Goal: Information Seeking & Learning: Learn about a topic

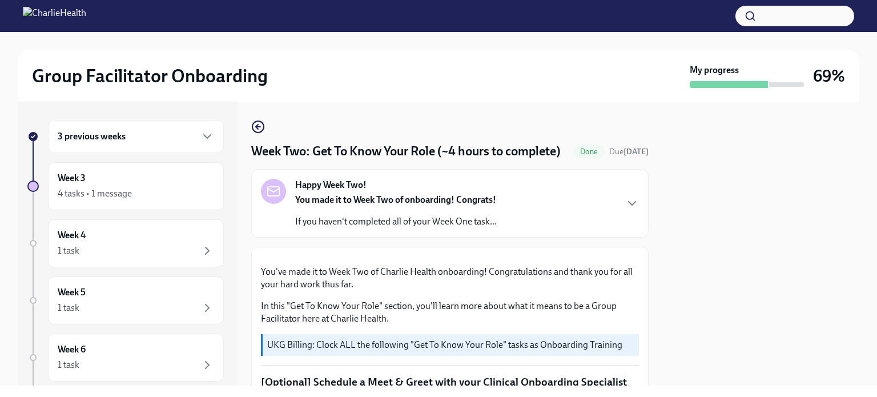
click at [263, 116] on div "Week Two: Get To Know Your Role (~4 hours to complete) Done Due [DATE] Happy We…" at bounding box center [449, 244] width 397 height 284
click at [255, 132] on icon "button" at bounding box center [258, 127] width 14 height 14
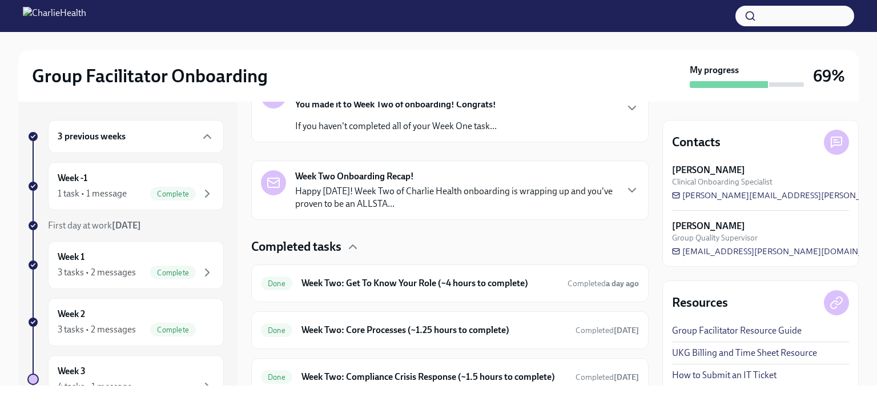
scroll to position [273, 0]
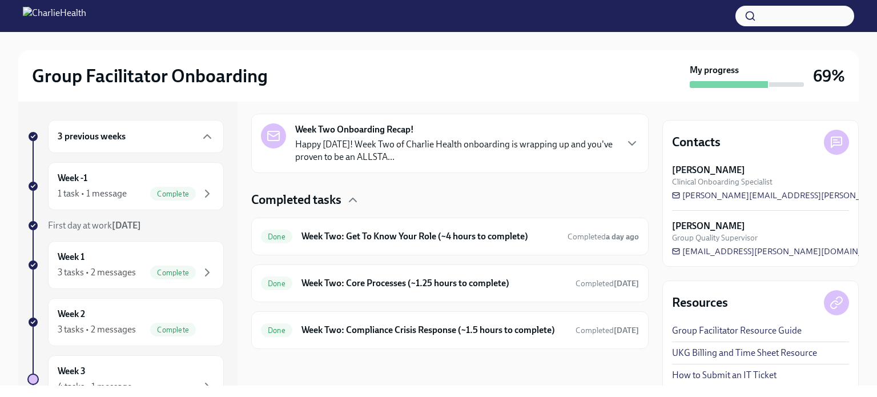
click at [384, 324] on h6 "Week Two: Compliance Crisis Response (~1.5 hours to complete)" at bounding box center [433, 330] width 265 height 13
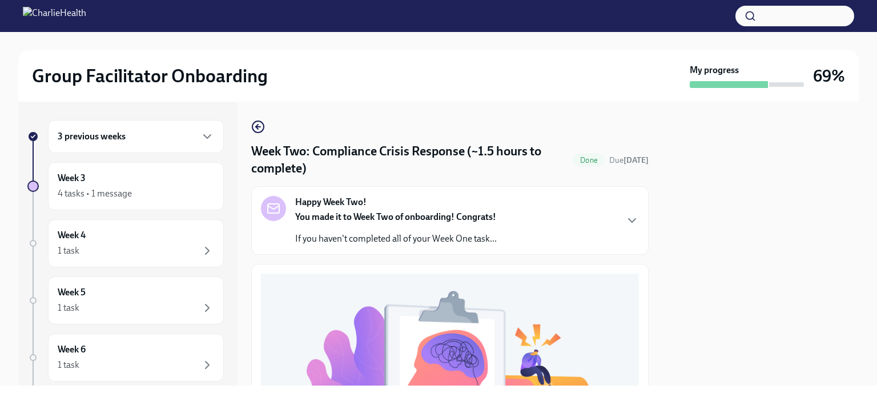
click at [260, 120] on icon "button" at bounding box center [258, 127] width 14 height 14
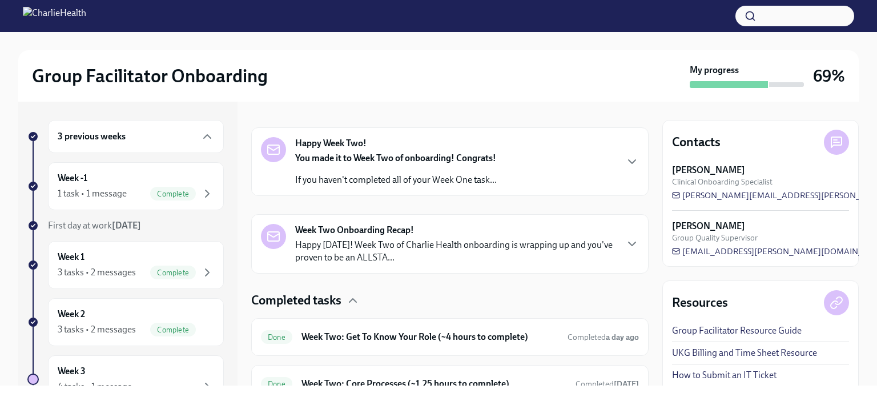
scroll to position [228, 0]
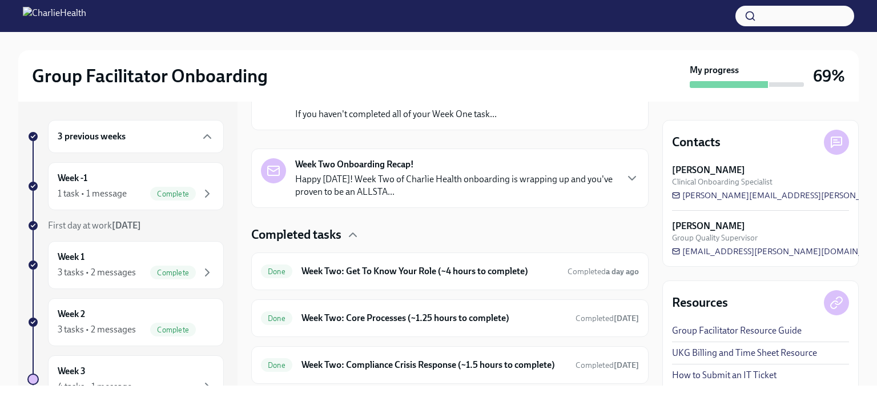
click at [374, 310] on div "Done Week Two: Core Processes (~1.25 hours to complete) Completed [DATE]" at bounding box center [450, 318] width 378 height 18
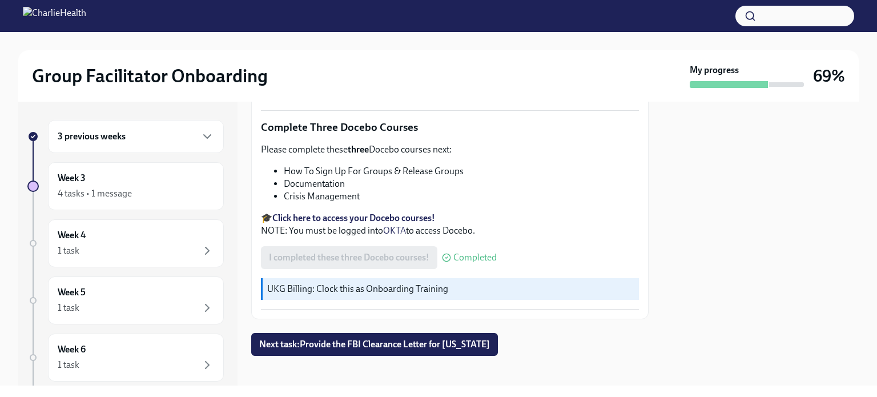
scroll to position [144, 0]
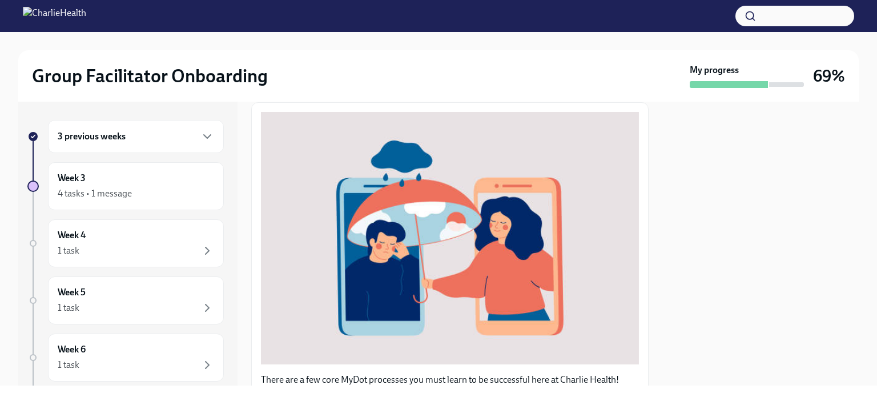
click at [130, 181] on div "Week 3 4 tasks • 1 message" at bounding box center [136, 186] width 156 height 29
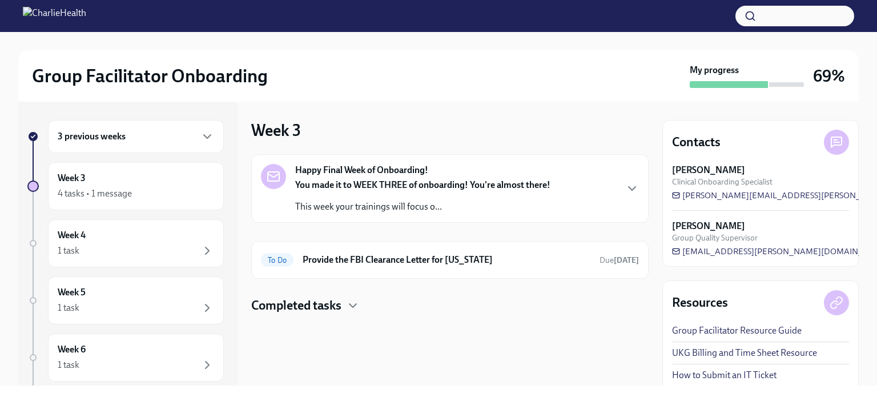
click at [299, 298] on h4 "Completed tasks" at bounding box center [296, 305] width 90 height 17
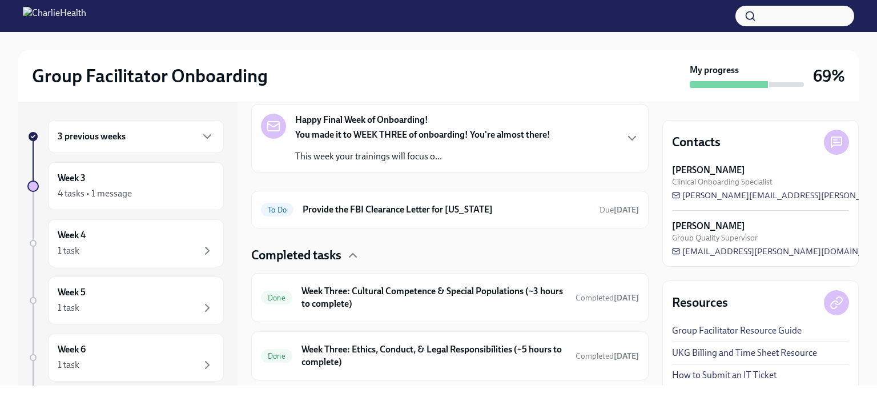
scroll to position [57, 0]
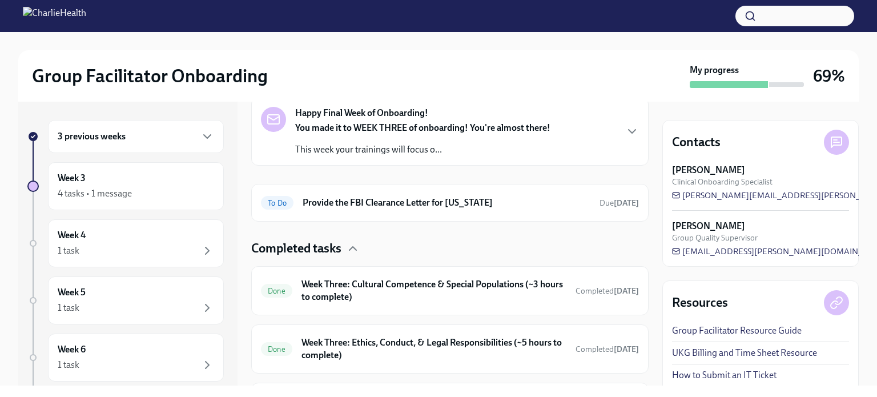
click at [405, 281] on h6 "Week Three: Cultural Competence & Special Populations (~3 hours to complete)" at bounding box center [433, 290] width 265 height 25
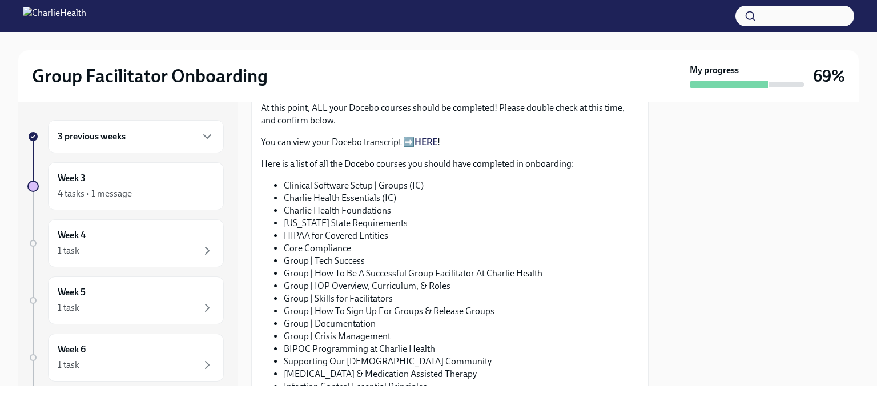
scroll to position [514, 0]
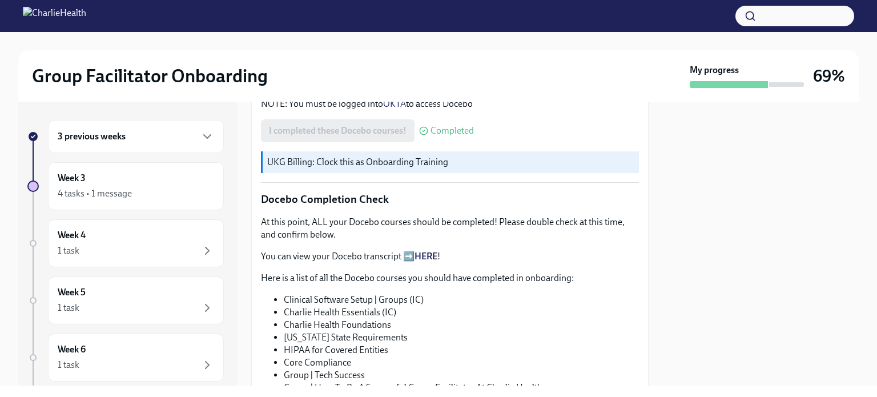
click at [429, 251] on link "HERE" at bounding box center [425, 256] width 23 height 11
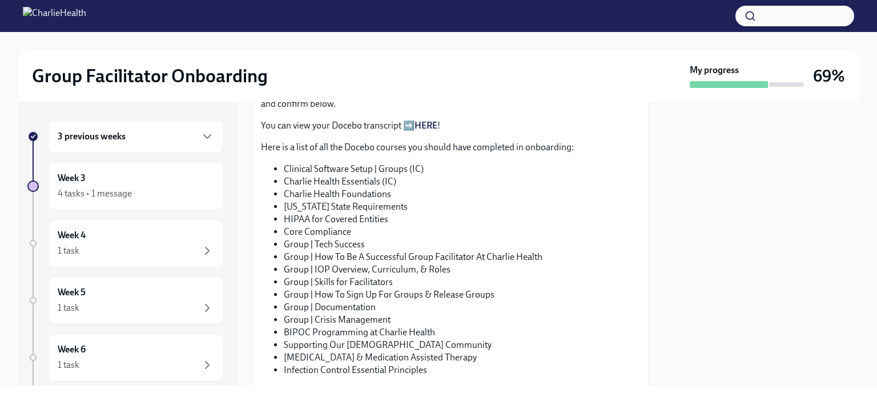
scroll to position [628, 0]
